Goal: Task Accomplishment & Management: Manage account settings

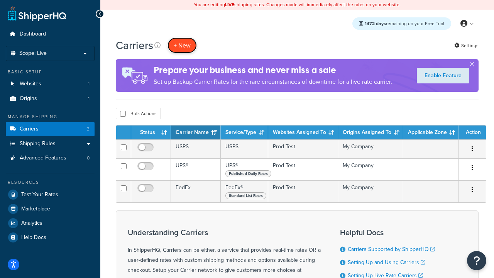
click at [182, 45] on button "+ New" at bounding box center [182, 45] width 29 height 16
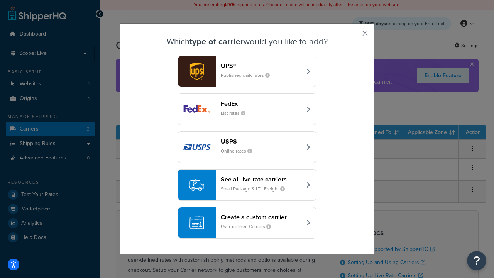
click at [247, 109] on div "FedEx List rates" at bounding box center [261, 109] width 81 height 19
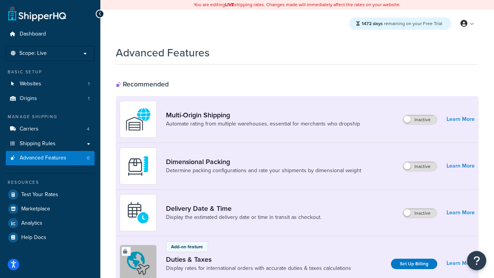
scroll to position [250, 0]
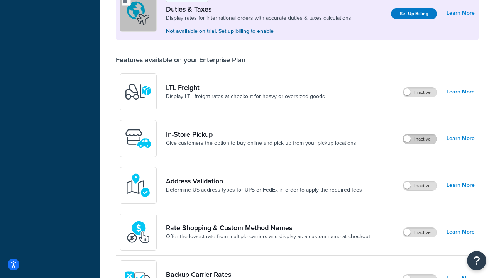
click at [420, 139] on label "Inactive" at bounding box center [420, 138] width 34 height 9
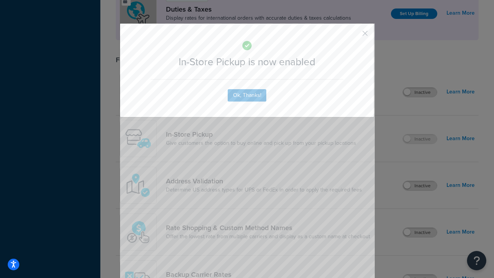
click at [354, 36] on button "button" at bounding box center [354, 36] width 2 height 2
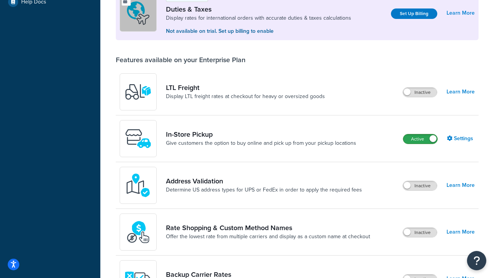
scroll to position [235, 0]
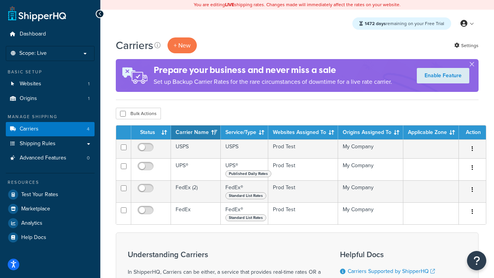
click at [123, 113] on input "checkbox" at bounding box center [123, 114] width 6 height 6
checkbox input "true"
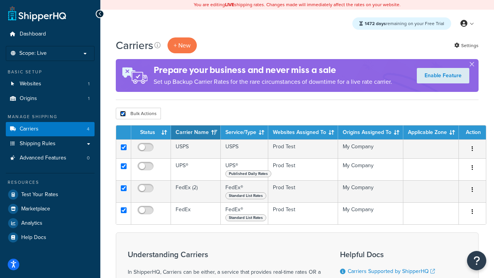
checkbox input "true"
click at [0, 0] on button "Delete" at bounding box center [0, 0] width 0 height 0
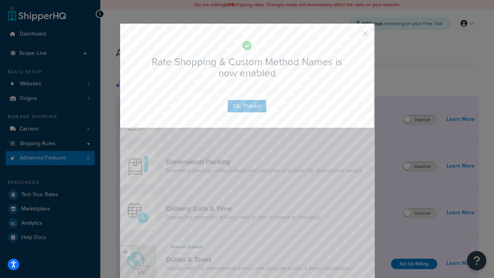
scroll to position [344, 0]
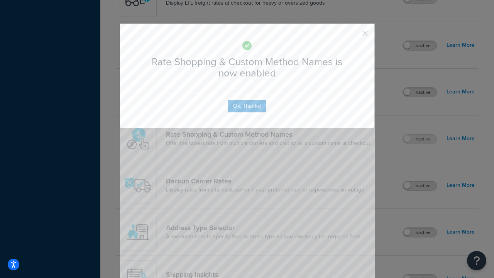
click at [354, 36] on button "button" at bounding box center [354, 36] width 2 height 2
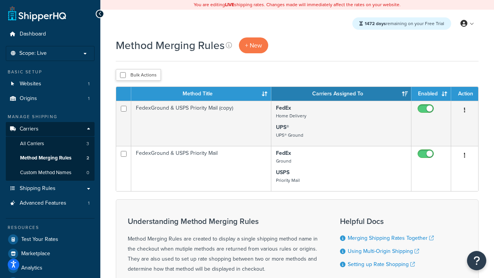
click at [123, 75] on input "checkbox" at bounding box center [123, 75] width 6 height 6
checkbox input "true"
click at [0, 0] on button "Delete" at bounding box center [0, 0] width 0 height 0
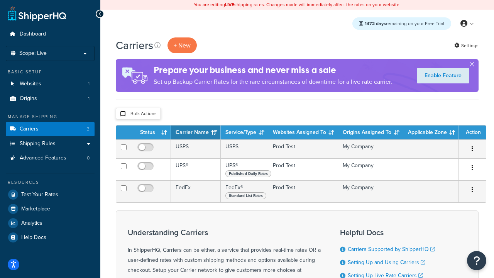
click at [123, 113] on input "checkbox" at bounding box center [123, 114] width 6 height 6
checkbox input "true"
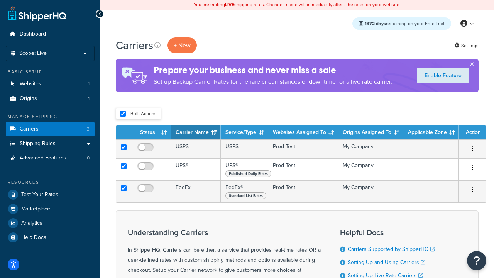
click at [0, 0] on button "Delete" at bounding box center [0, 0] width 0 height 0
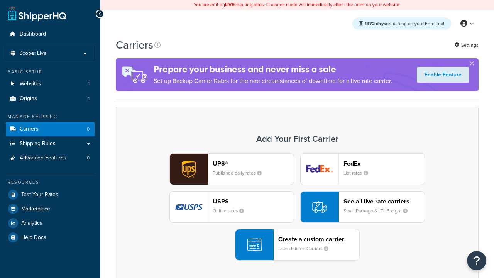
click at [297, 207] on div "UPS® Published daily rates FedEx List rates USPS Online rates See all live rate…" at bounding box center [297, 206] width 347 height 107
click at [384, 163] on header "FedEx" at bounding box center [384, 163] width 81 height 7
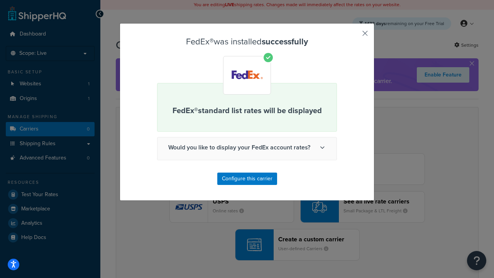
click at [355, 35] on button "button" at bounding box center [354, 36] width 2 height 2
